Goal: Information Seeking & Learning: Learn about a topic

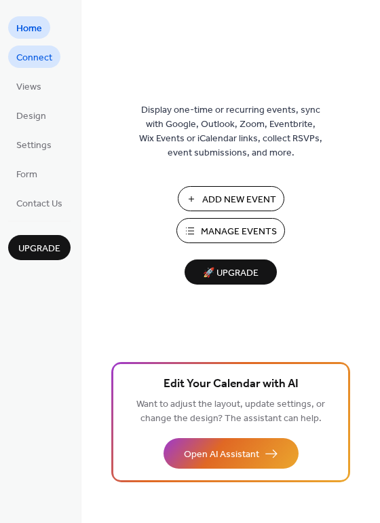
click at [36, 51] on span "Connect" at bounding box center [34, 58] width 36 height 14
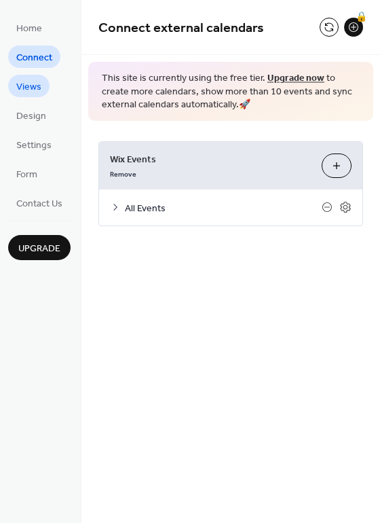
click at [25, 84] on span "Views" at bounding box center [28, 87] width 25 height 14
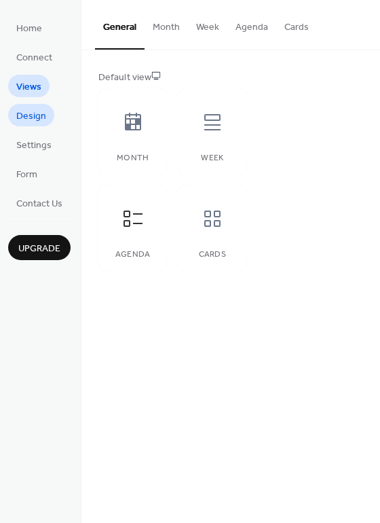
click at [20, 104] on link "Design" at bounding box center [31, 115] width 46 height 22
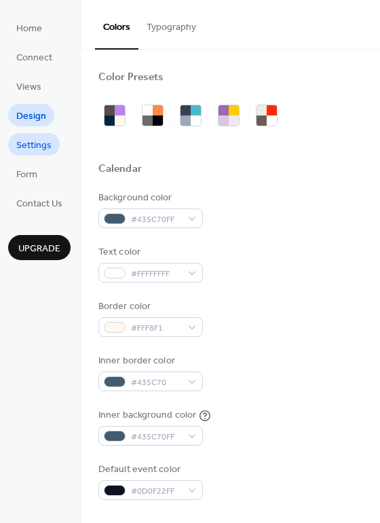
click at [18, 144] on span "Settings" at bounding box center [33, 146] width 35 height 14
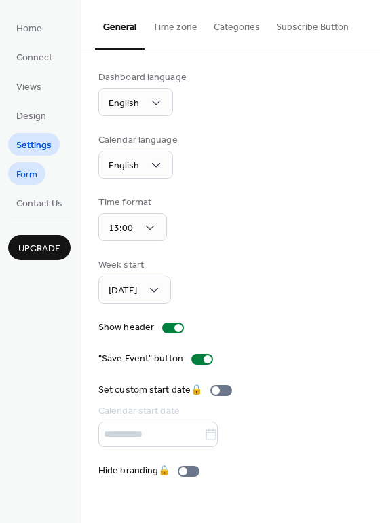
click at [22, 168] on span "Form" at bounding box center [26, 175] width 21 height 14
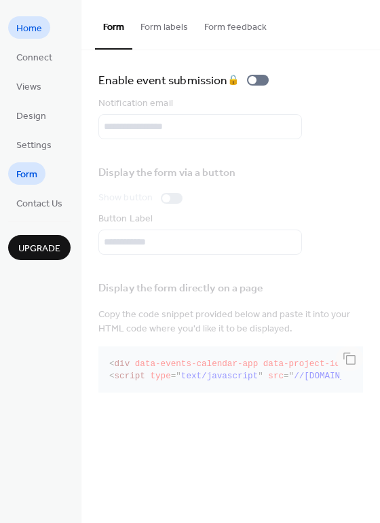
click at [24, 30] on span "Home" at bounding box center [29, 29] width 26 height 14
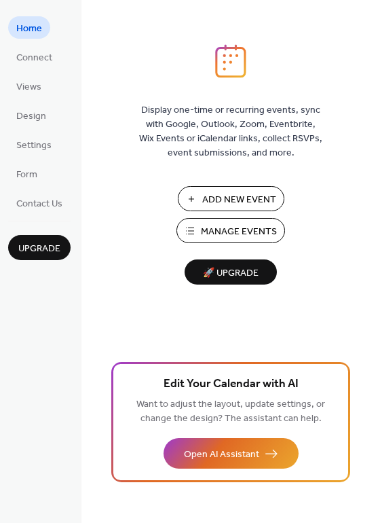
click at [207, 228] on span "Manage Events" at bounding box center [239, 232] width 76 height 14
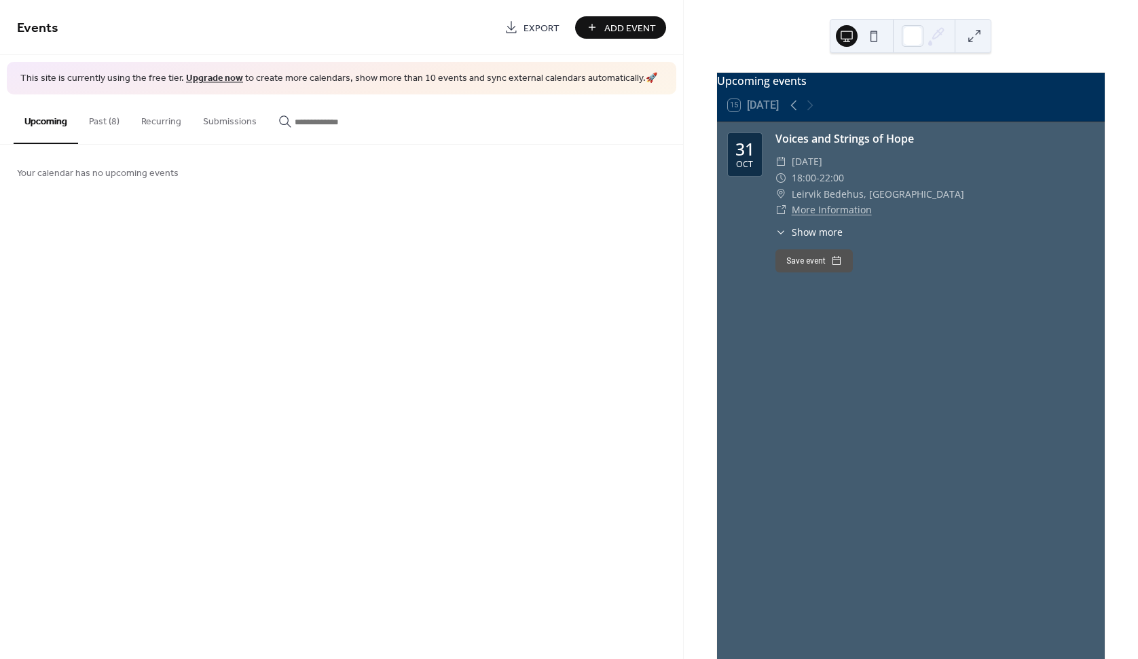
click at [102, 121] on button "Past (8)" at bounding box center [104, 118] width 52 height 48
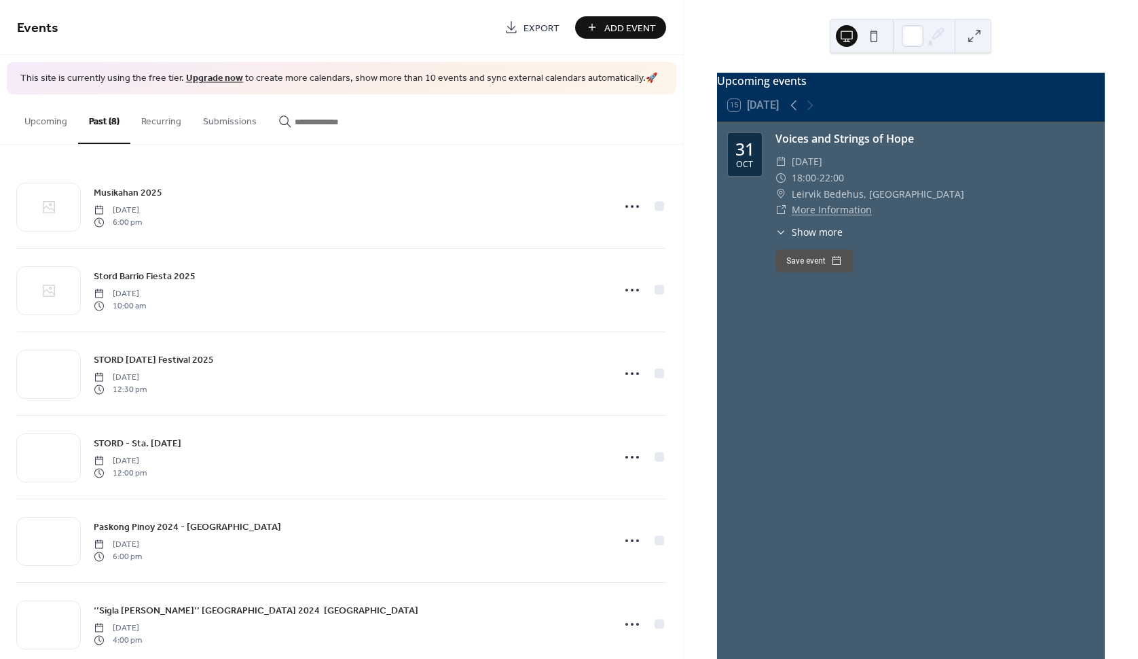
click at [38, 119] on button "Upcoming" at bounding box center [46, 118] width 65 height 48
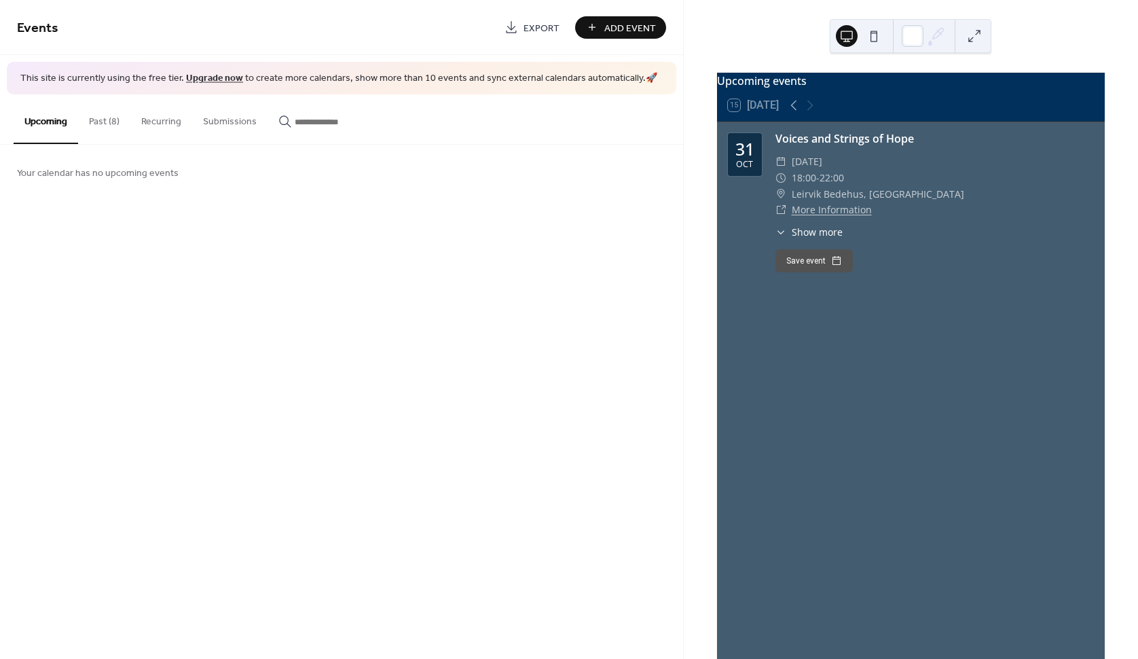
click at [225, 122] on button "Submissions" at bounding box center [229, 118] width 75 height 48
click at [154, 117] on button "Recurring" at bounding box center [161, 118] width 62 height 48
click at [92, 124] on button "Past (8)" at bounding box center [104, 118] width 52 height 48
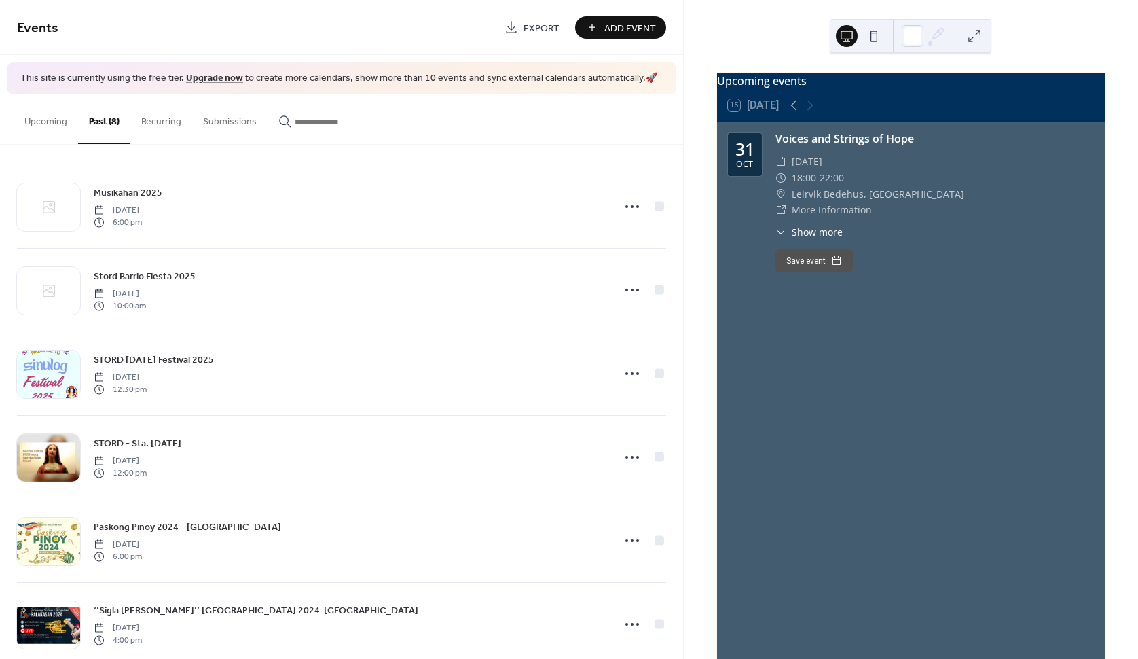
click at [165, 115] on button "Recurring" at bounding box center [161, 118] width 62 height 48
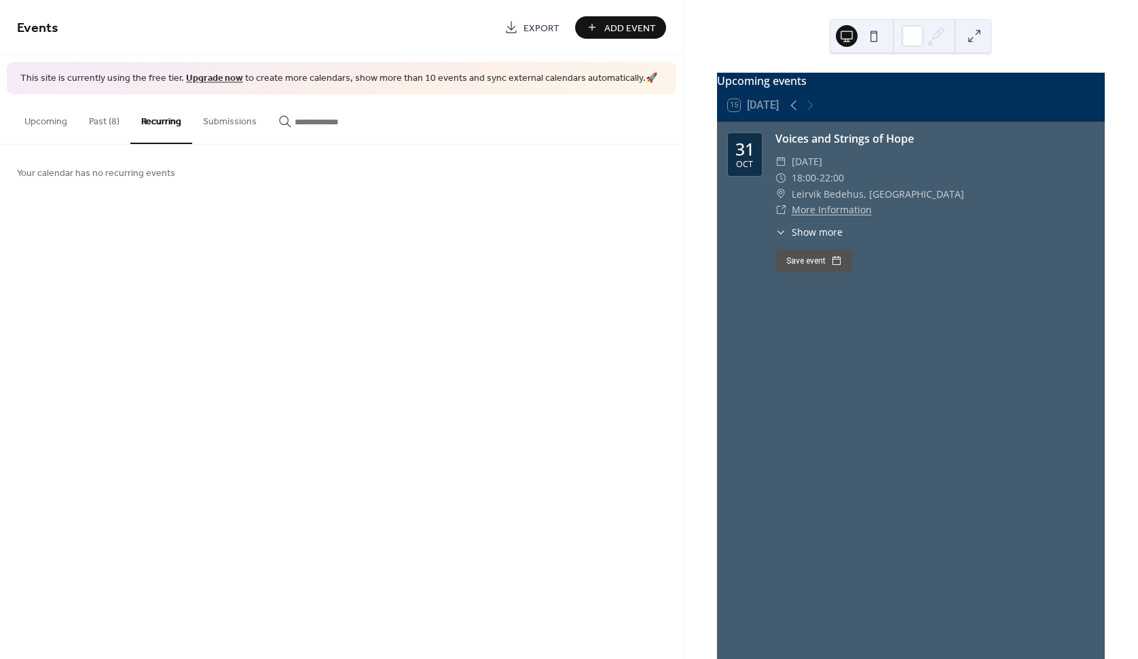
click at [216, 117] on button "Submissions" at bounding box center [229, 118] width 75 height 48
click at [52, 115] on button "Upcoming" at bounding box center [46, 118] width 65 height 48
click at [933, 217] on div "​ More Information" at bounding box center [935, 210] width 319 height 16
click at [840, 226] on div "Voices and Strings of Hope ​ Friday, October 31, 2025 ​ 18:00 - 22:00 ​ Leirvik…" at bounding box center [935, 201] width 319 height 142
click at [840, 216] on link "More Information" at bounding box center [832, 209] width 80 height 13
